Goal: Task Accomplishment & Management: Manage account settings

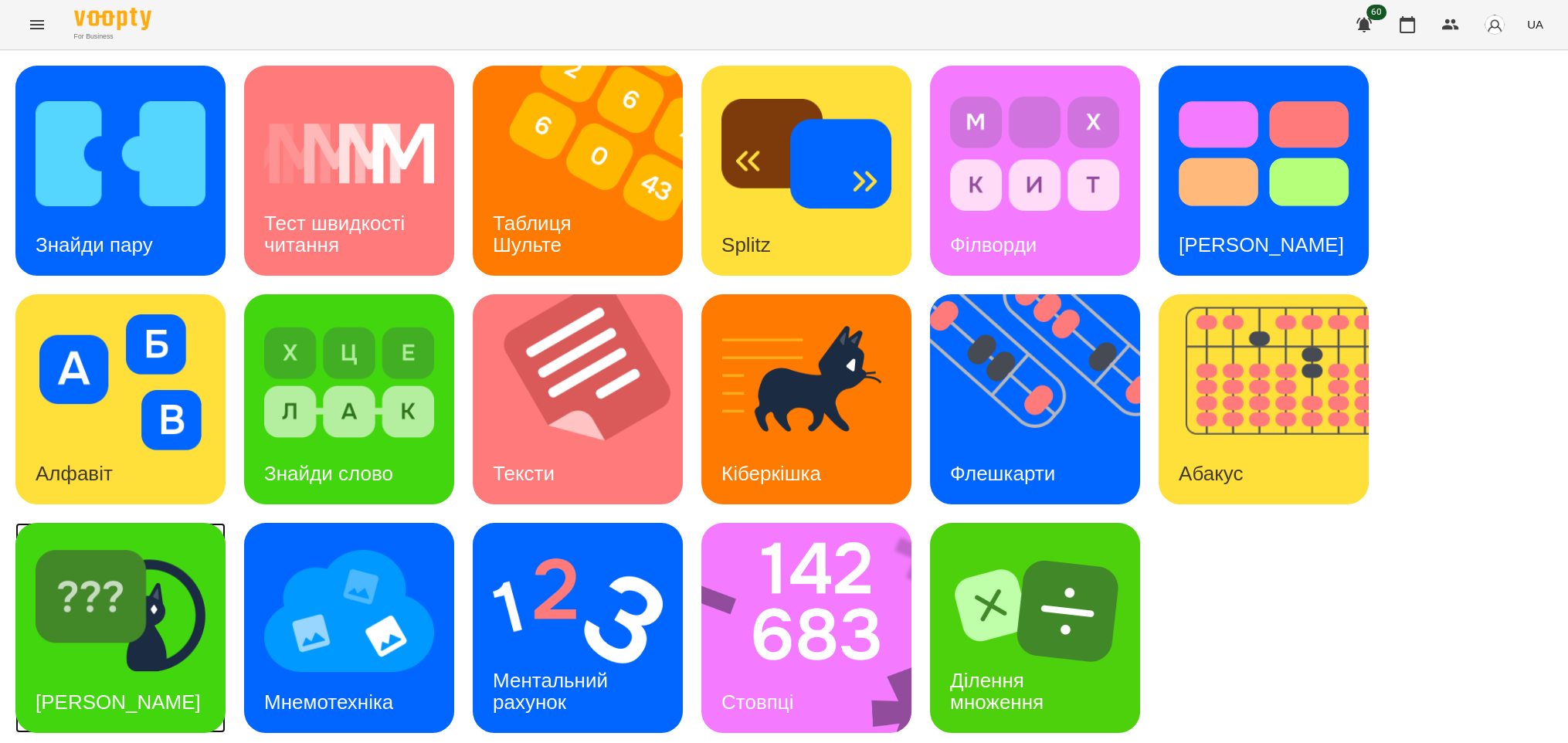
click at [108, 620] on img at bounding box center [120, 611] width 170 height 136
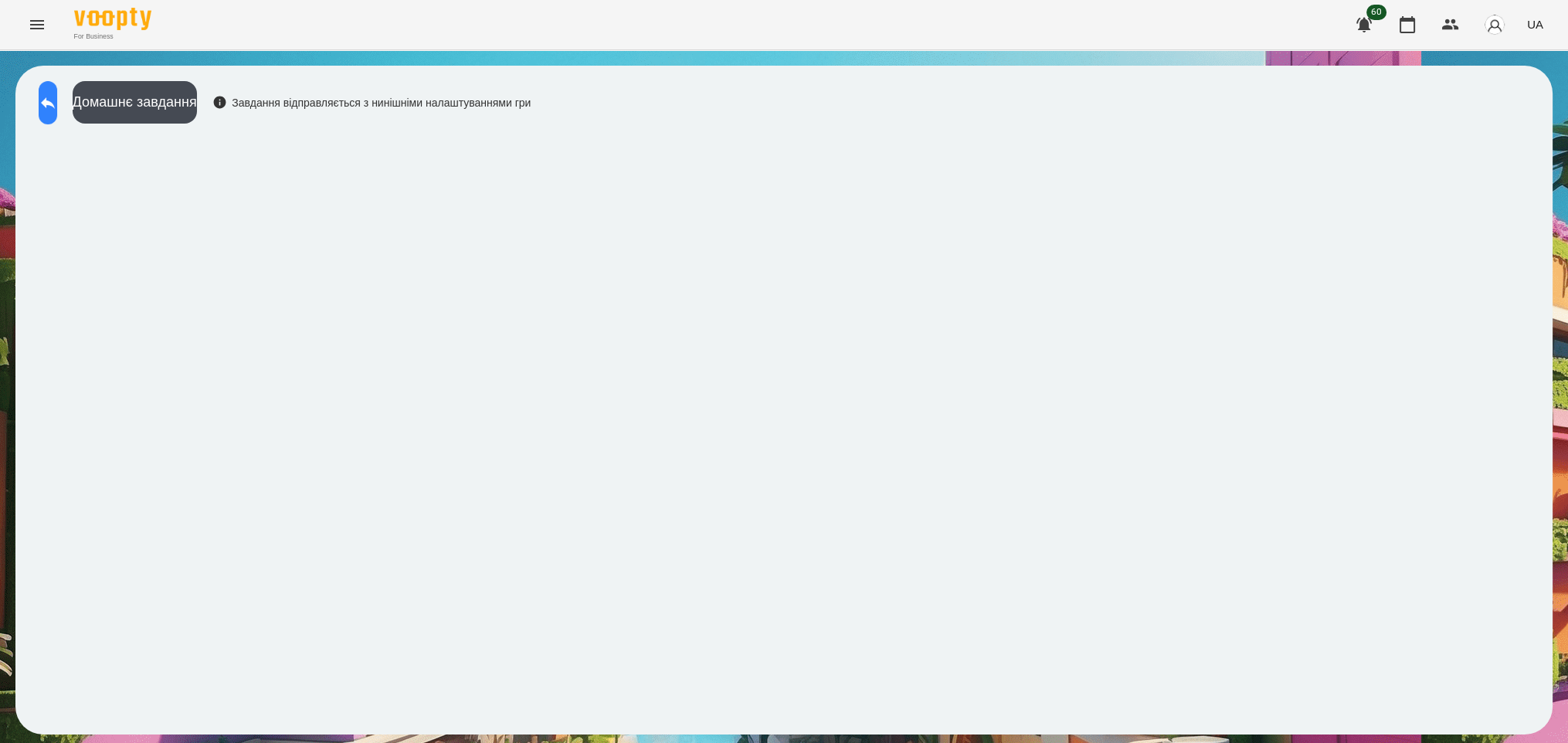
click at [57, 107] on icon at bounding box center [47, 102] width 18 height 18
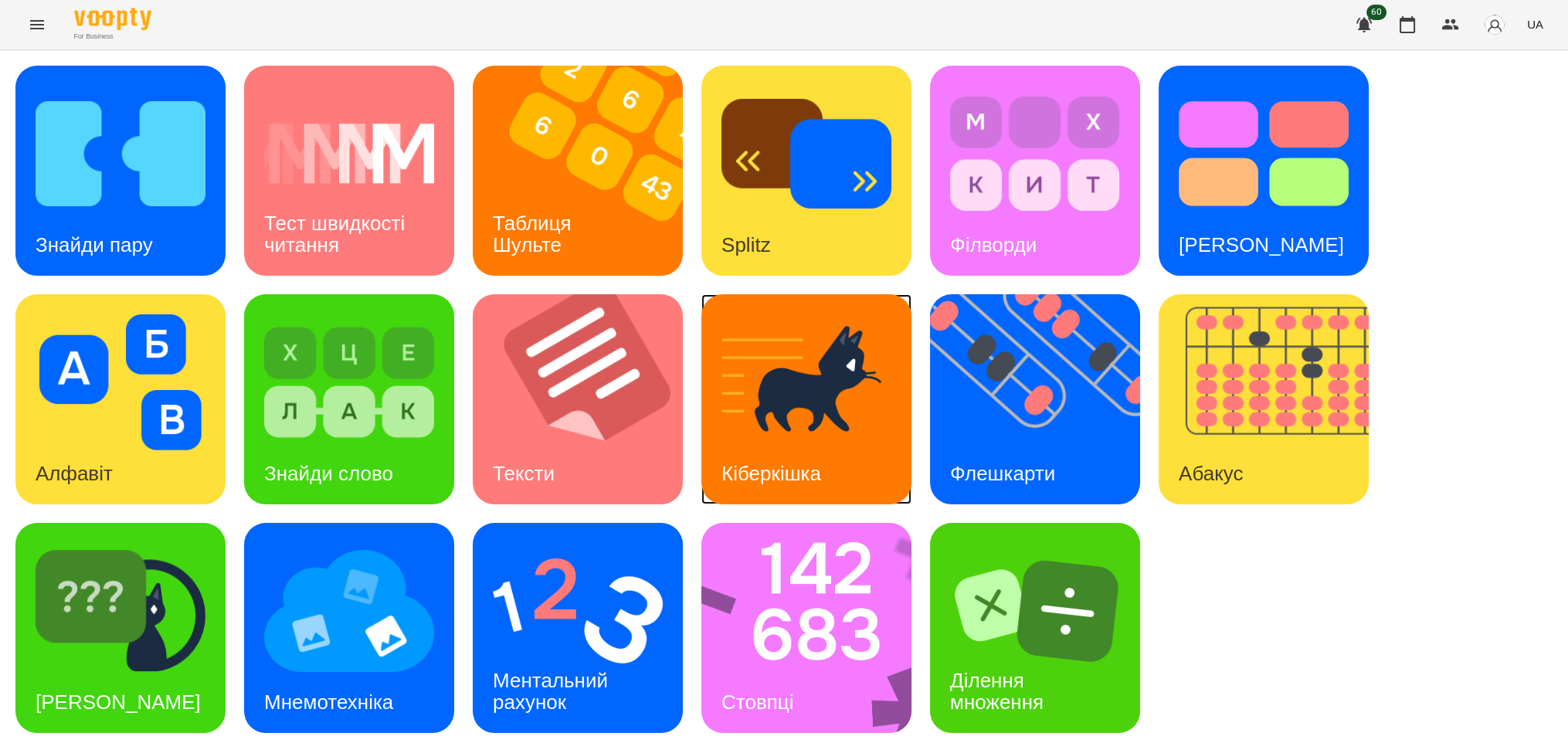
click at [772, 467] on h3 "Кіберкішка" at bounding box center [771, 473] width 100 height 23
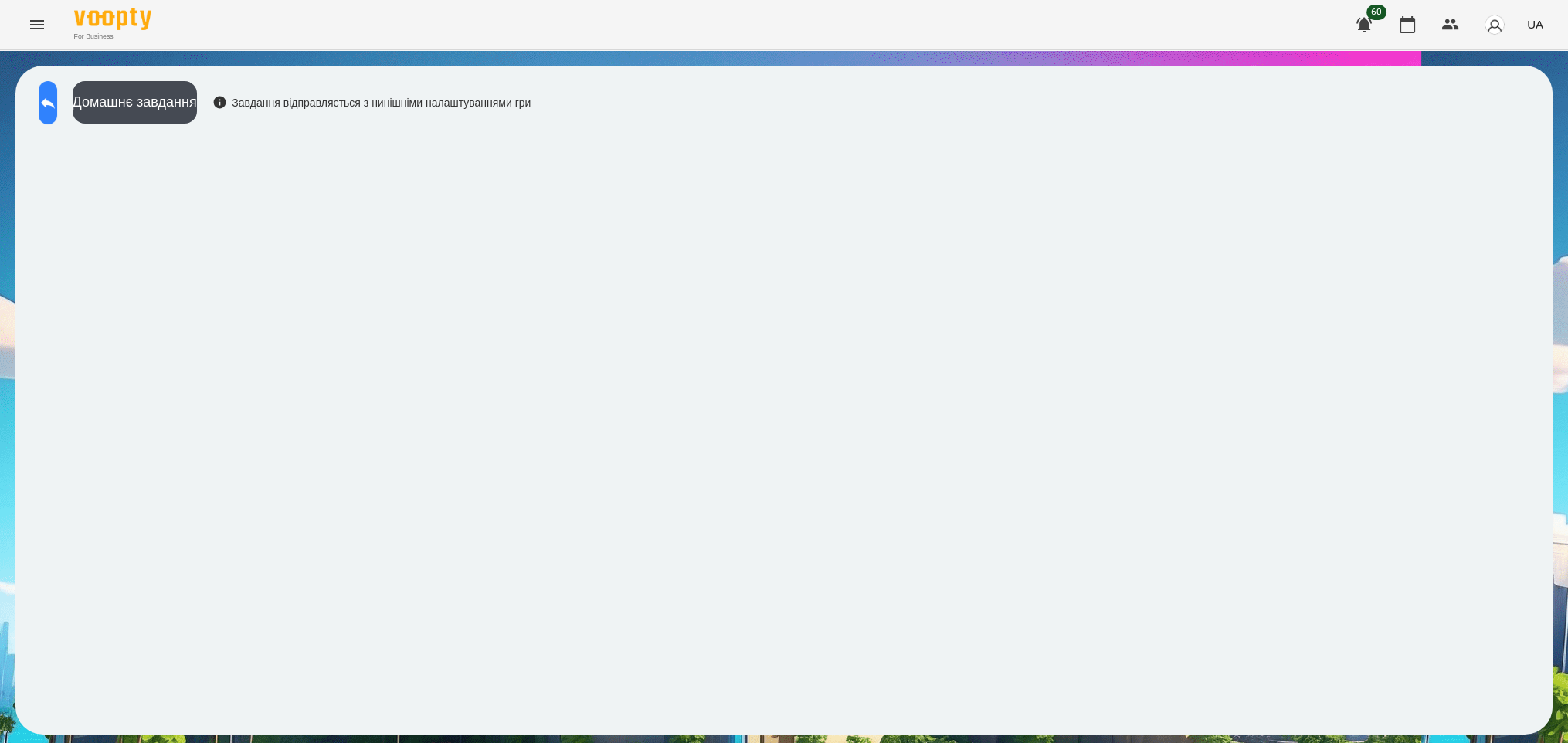
click at [55, 107] on icon at bounding box center [47, 103] width 14 height 12
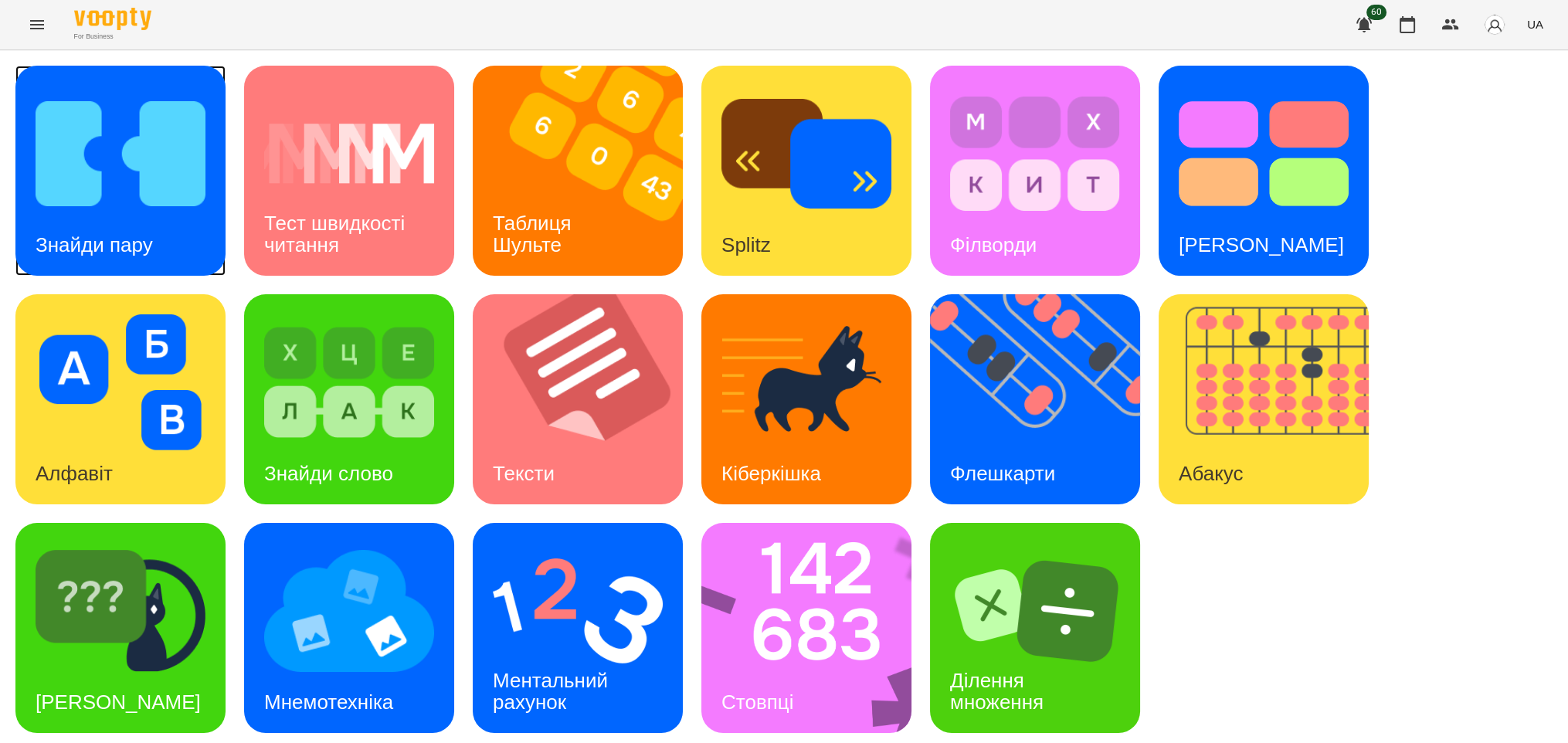
click at [108, 233] on h3 "Знайди пару" at bounding box center [94, 244] width 117 height 23
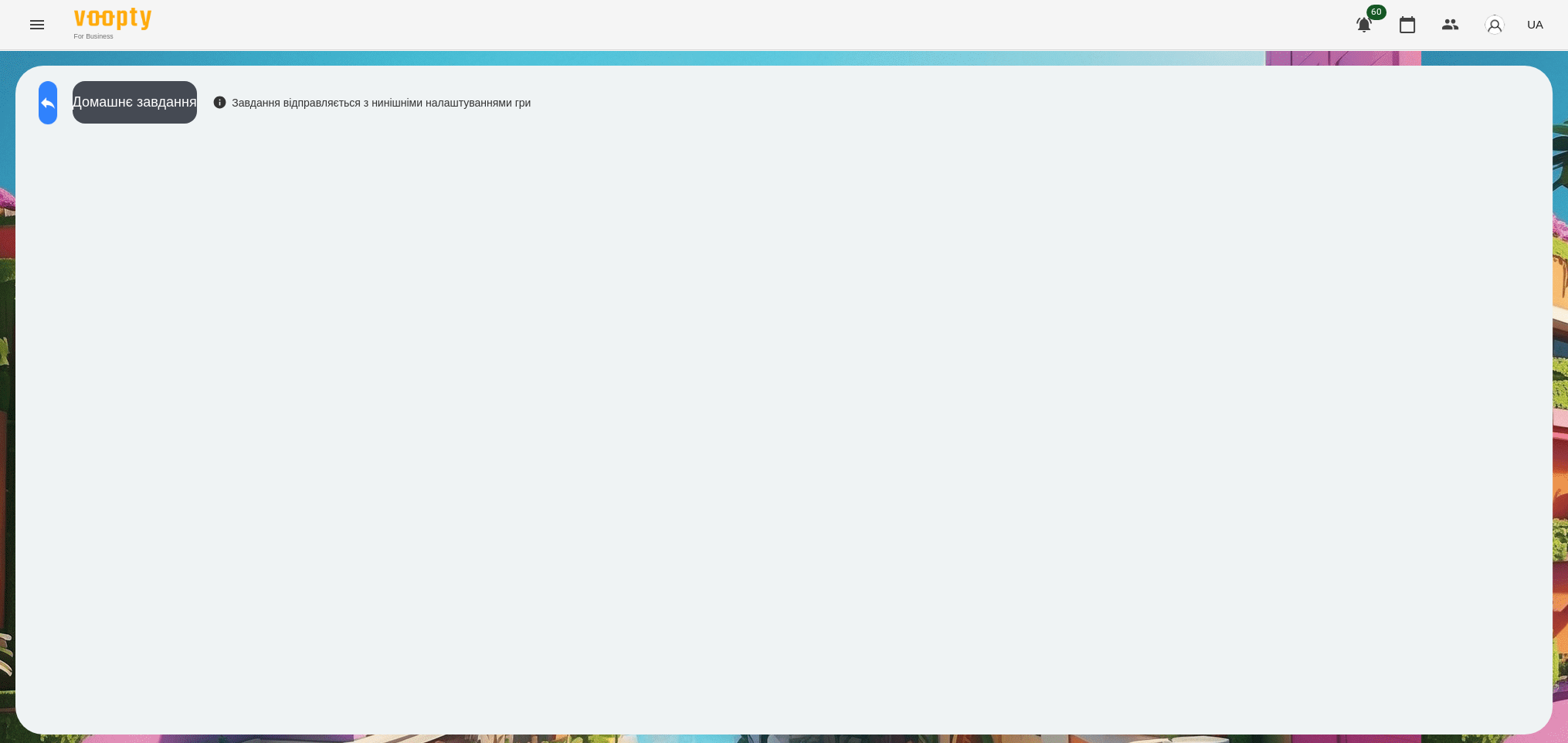
click at [57, 96] on icon at bounding box center [47, 102] width 18 height 18
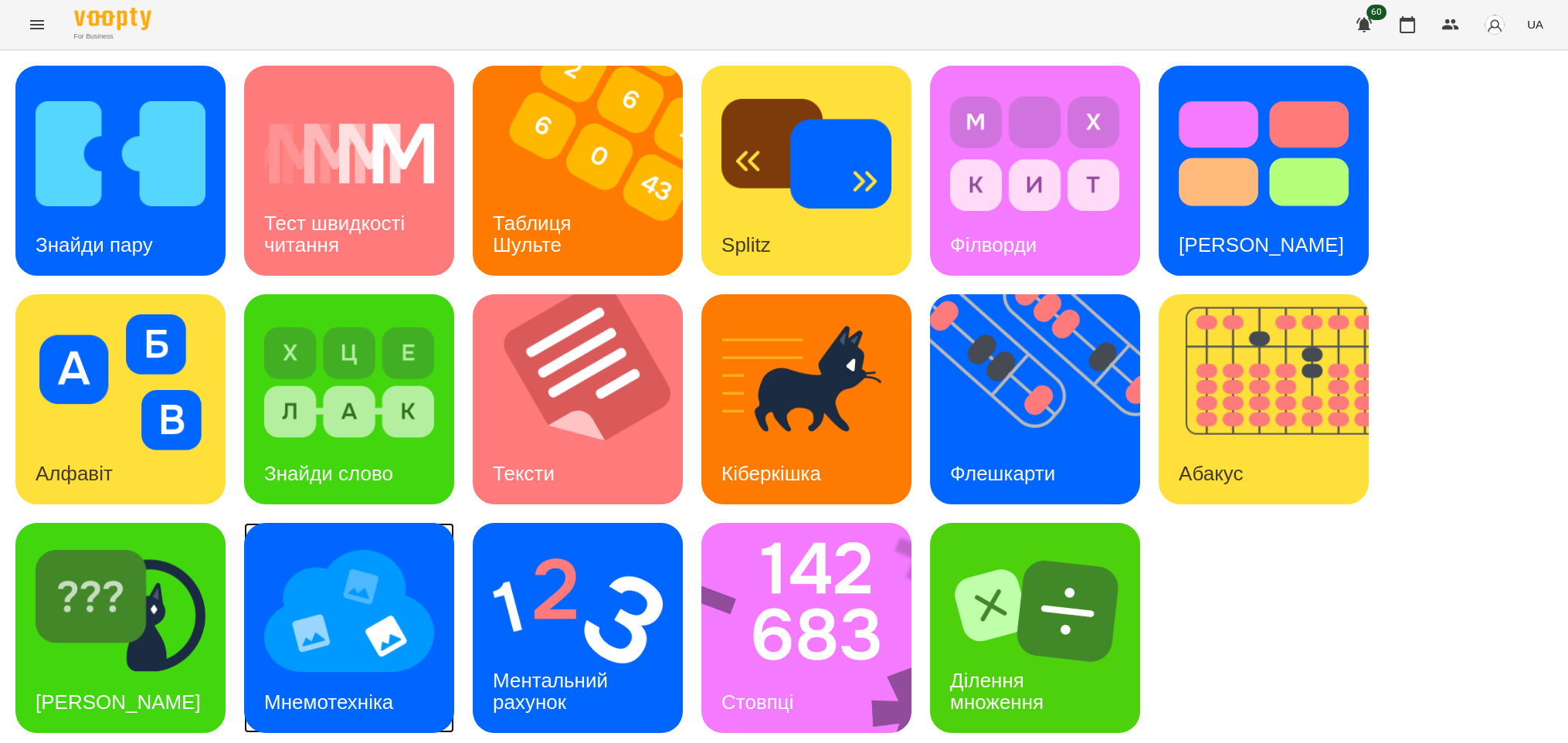
click at [376, 639] on img at bounding box center [349, 611] width 170 height 136
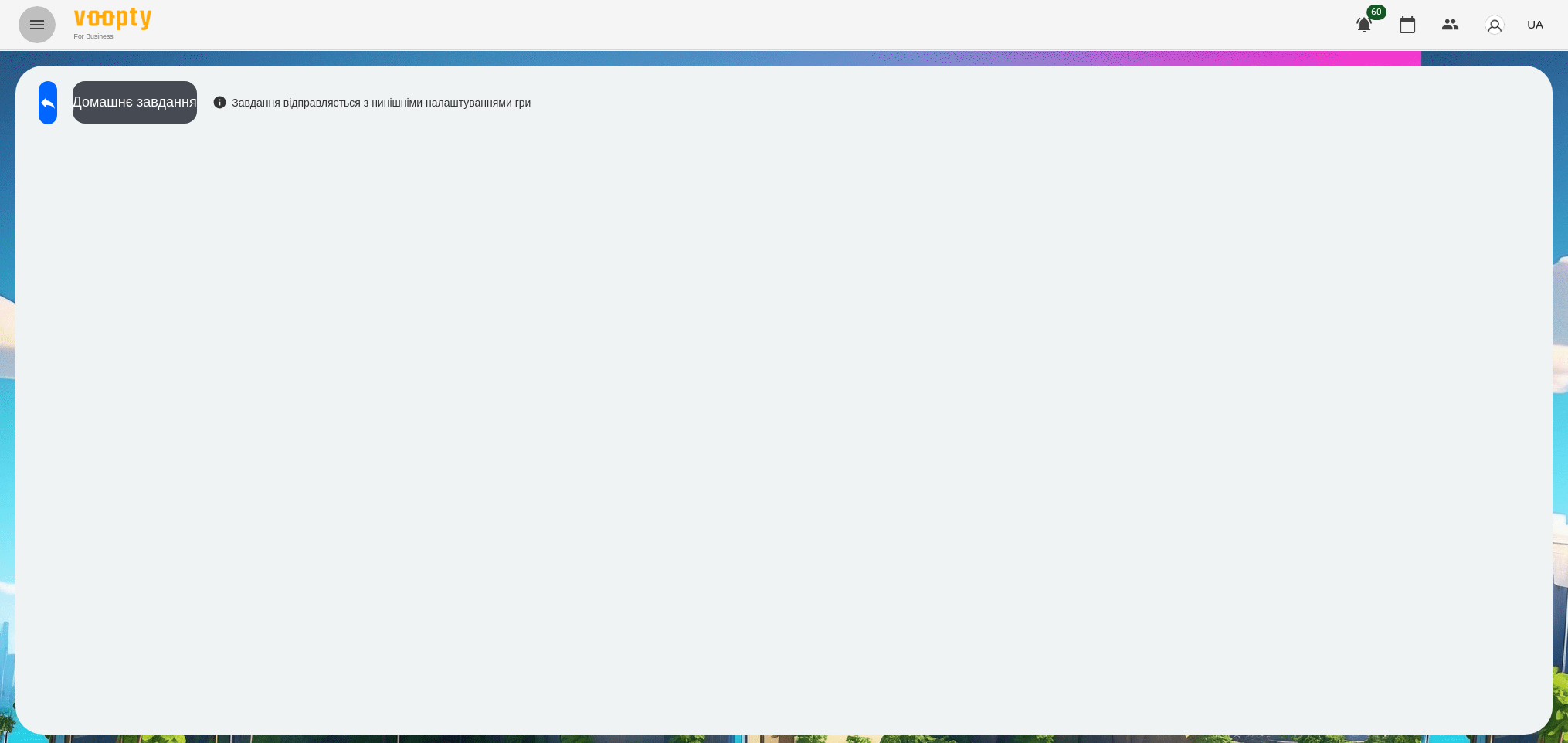
click at [38, 25] on icon "Menu" at bounding box center [37, 24] width 18 height 18
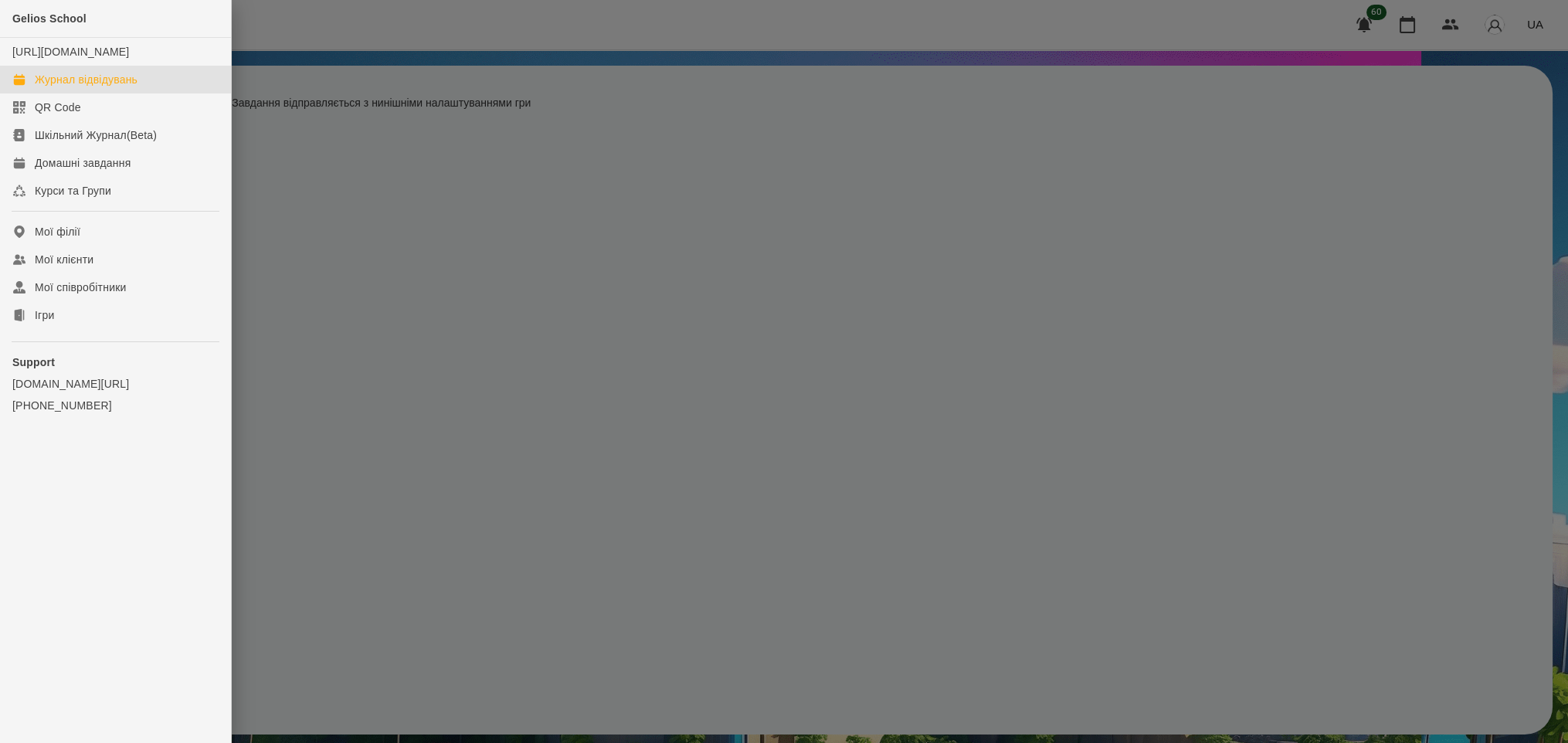
click at [104, 88] on div "Журнал відвідувань" at bounding box center [86, 79] width 103 height 15
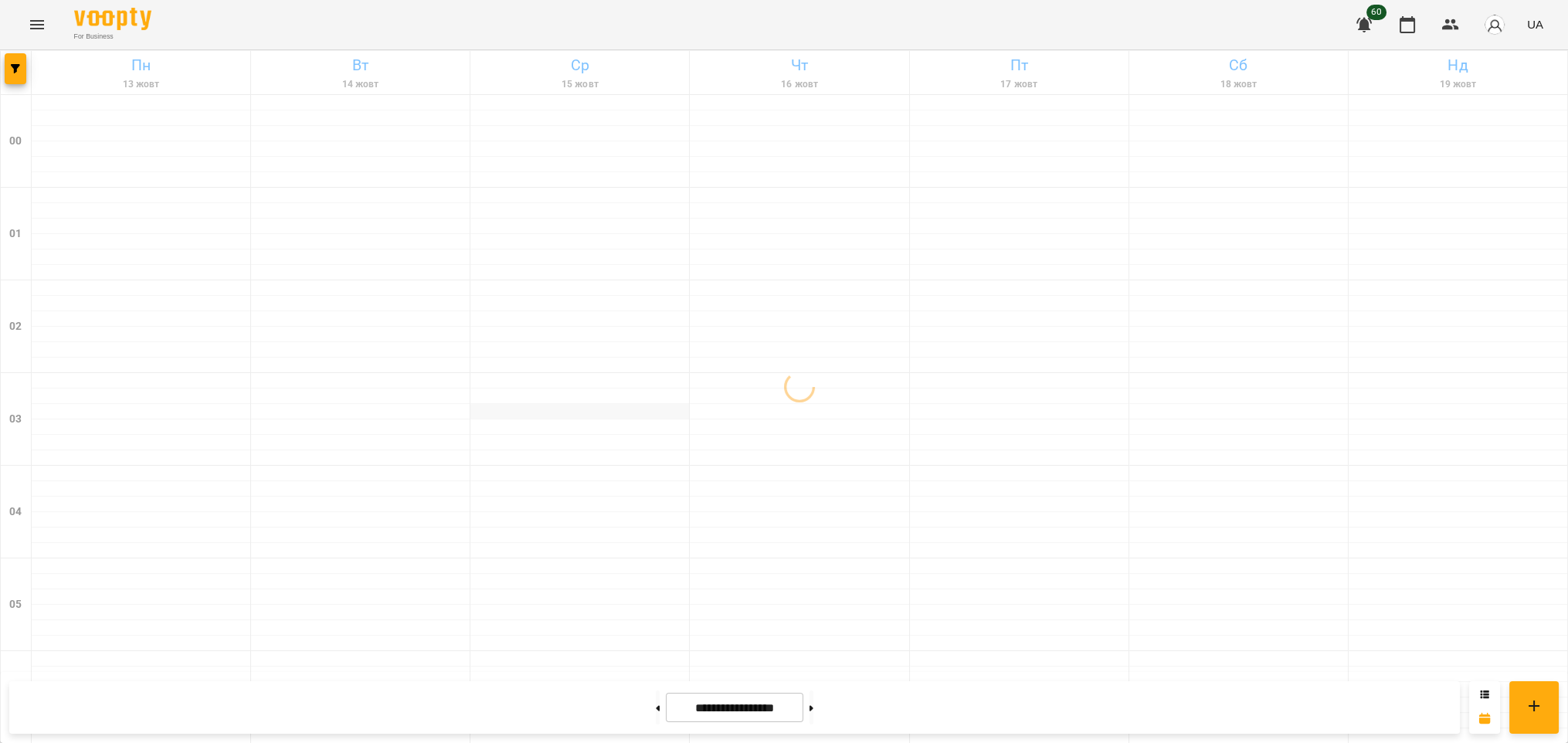
scroll to position [1644, 0]
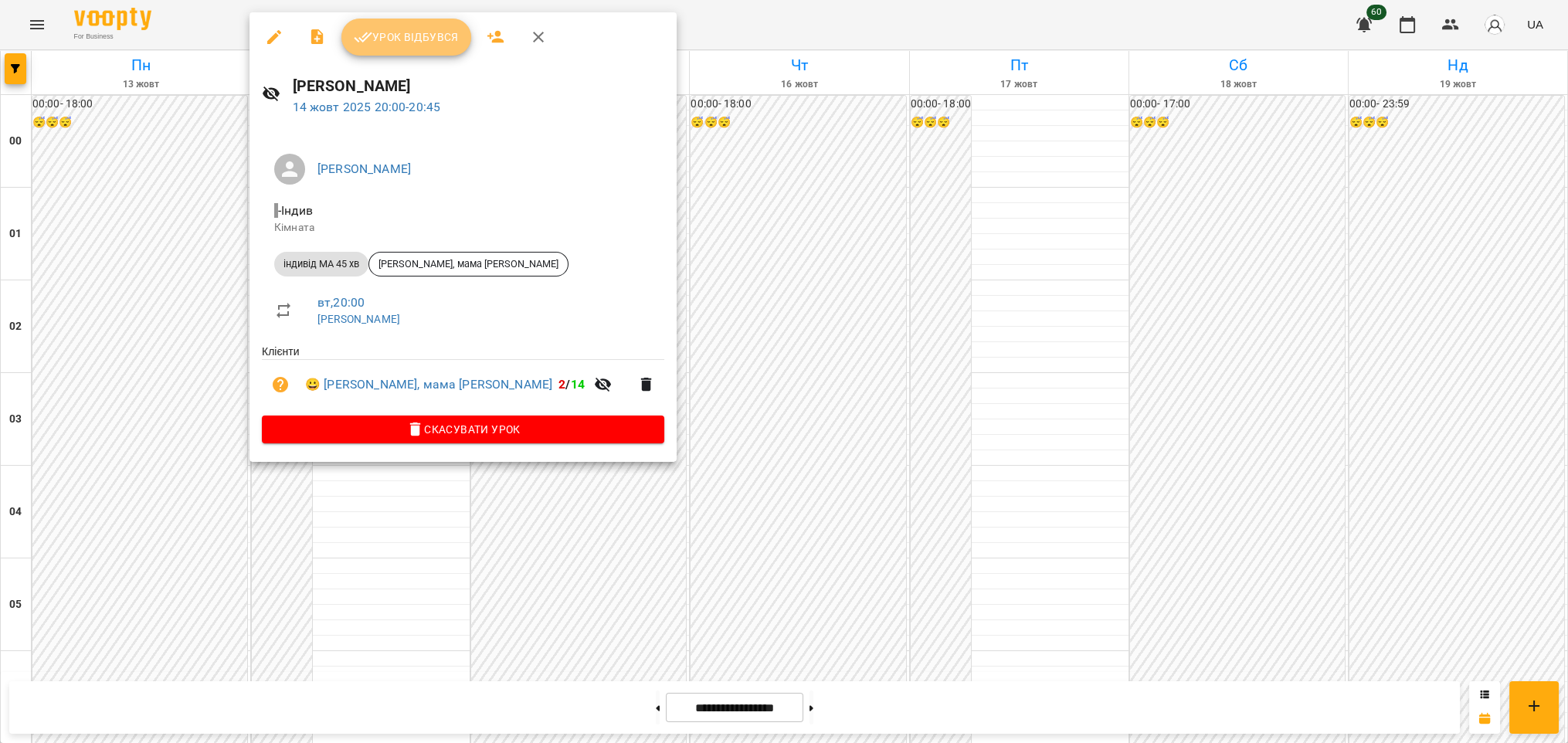
click at [425, 33] on span "Урок відбувся" at bounding box center [406, 37] width 105 height 18
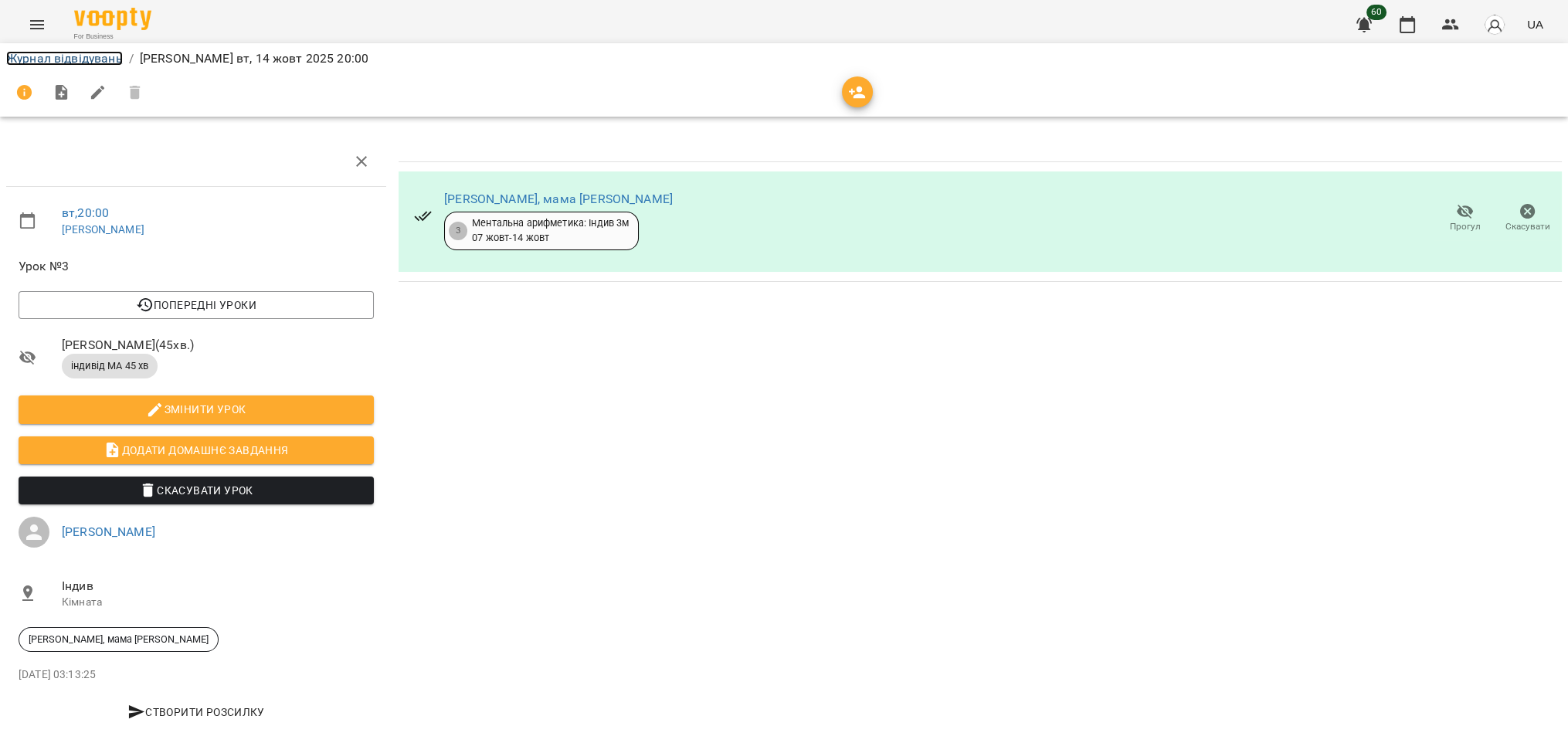
click at [45, 59] on link "Журнал відвідувань" at bounding box center [65, 58] width 116 height 14
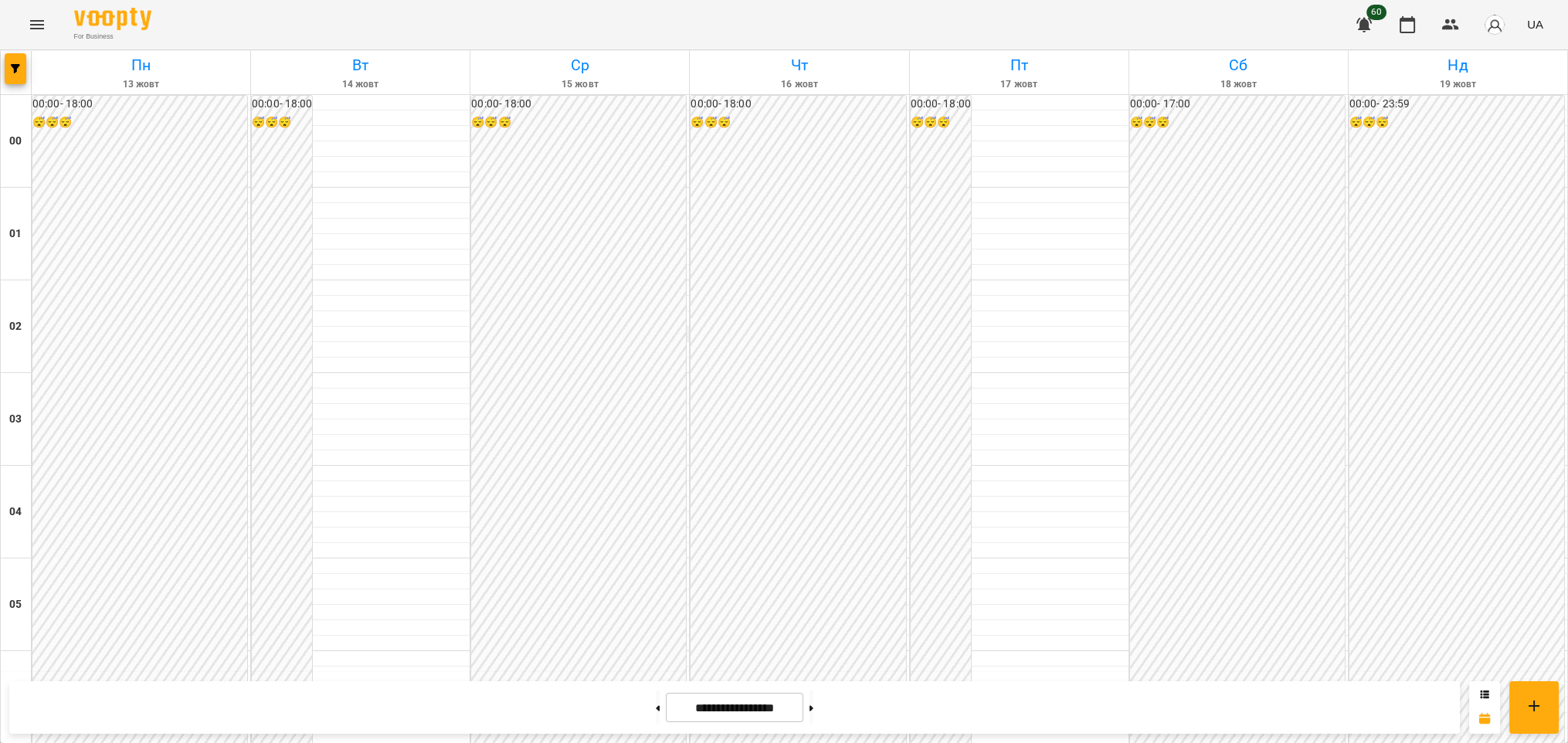
scroll to position [1644, 0]
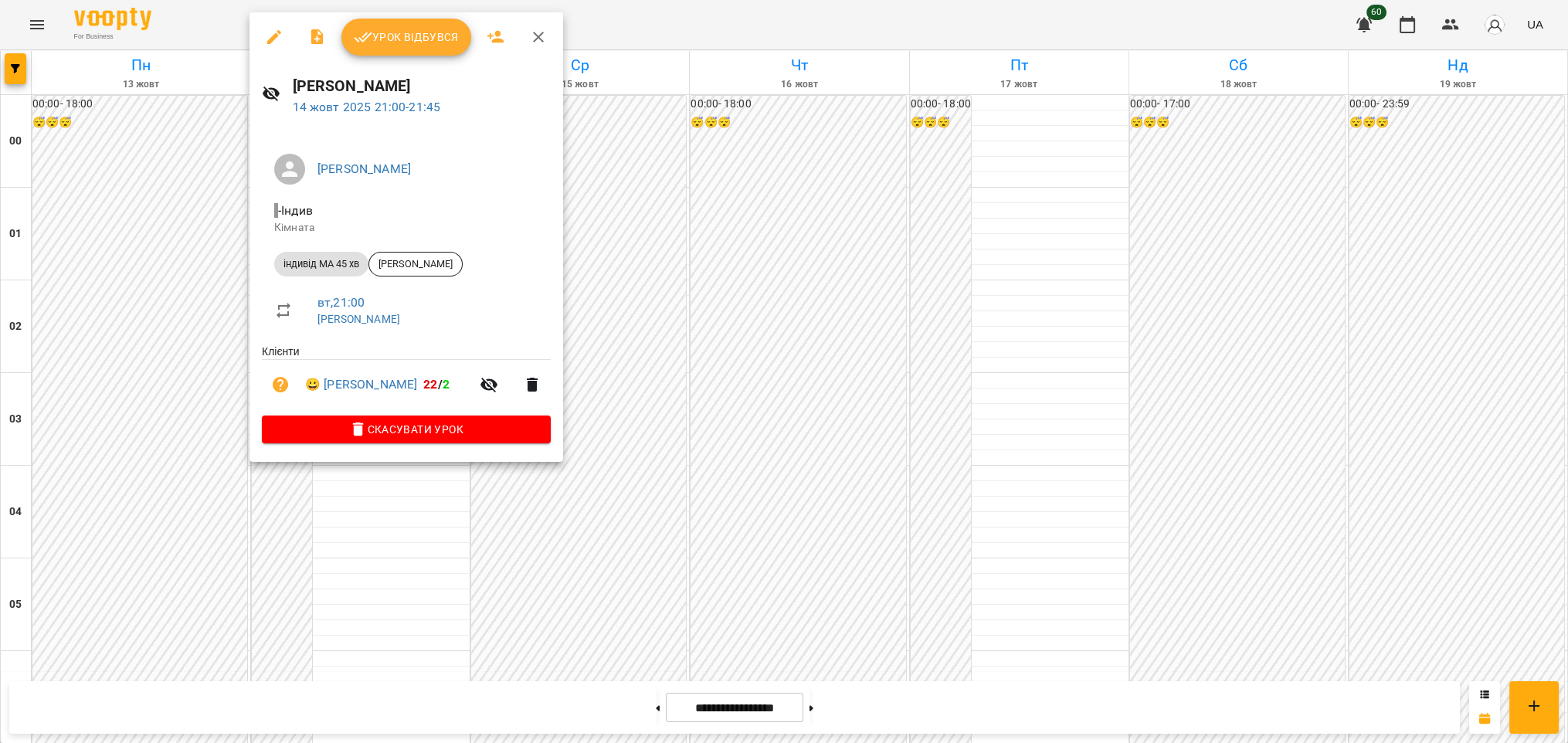
click at [382, 33] on span "Урок відбувся" at bounding box center [406, 37] width 105 height 18
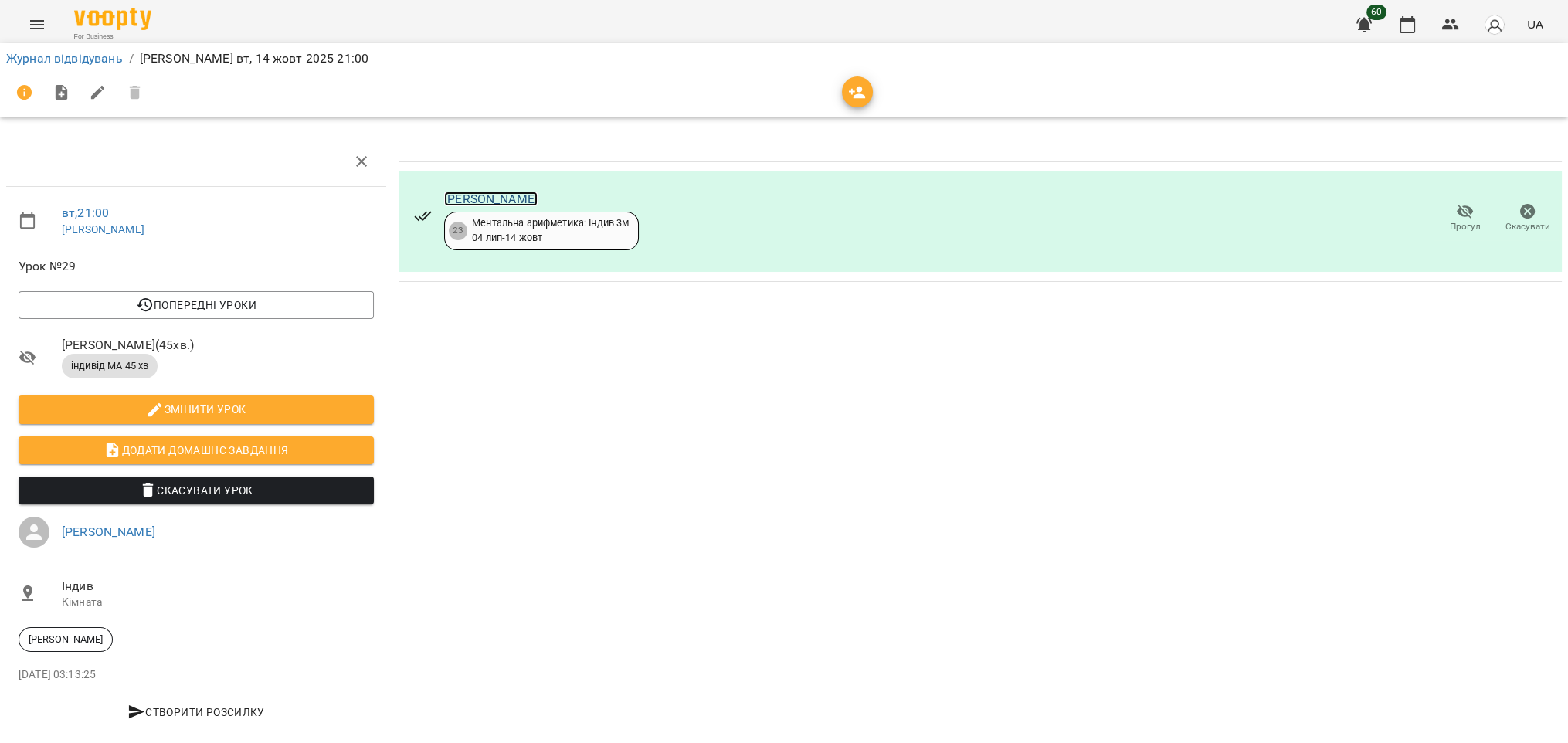
click at [487, 193] on link "[PERSON_NAME]" at bounding box center [490, 198] width 93 height 14
